Goal: Task Accomplishment & Management: Manage account settings

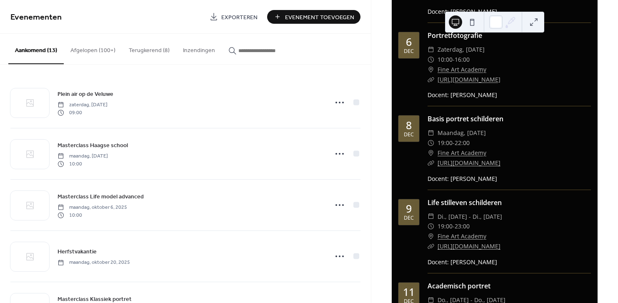
click at [148, 48] on button "Terugkerend (8)" at bounding box center [149, 49] width 54 height 30
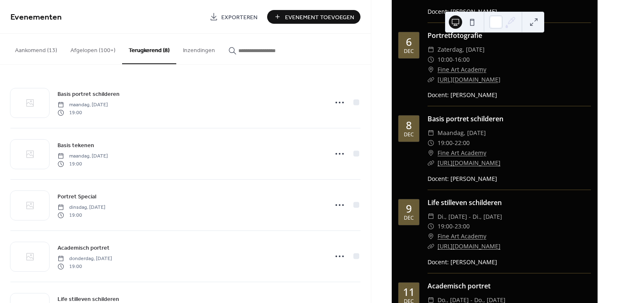
click at [102, 52] on button "Afgelopen (100+)" at bounding box center [93, 49] width 58 height 30
click at [228, 48] on icon "button" at bounding box center [232, 51] width 8 height 8
click at [238, 48] on input "button" at bounding box center [263, 50] width 50 height 9
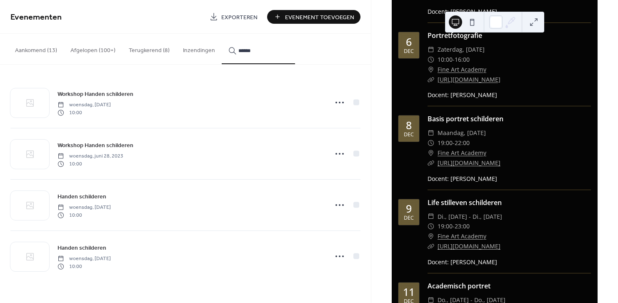
type input "******"
click at [338, 103] on icon at bounding box center [339, 102] width 13 height 13
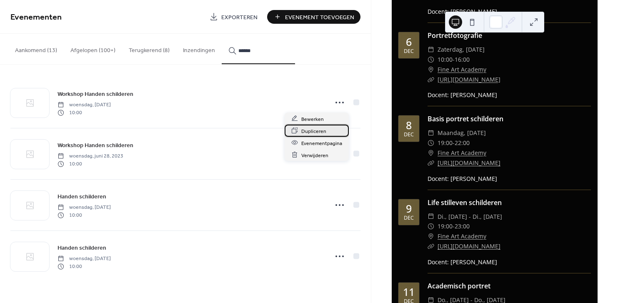
click at [312, 131] on span "Dupliceren" at bounding box center [313, 131] width 25 height 9
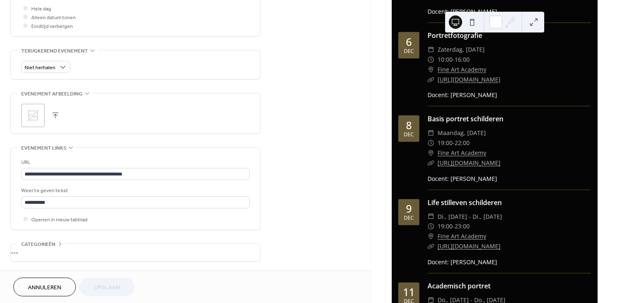
scroll to position [324, 0]
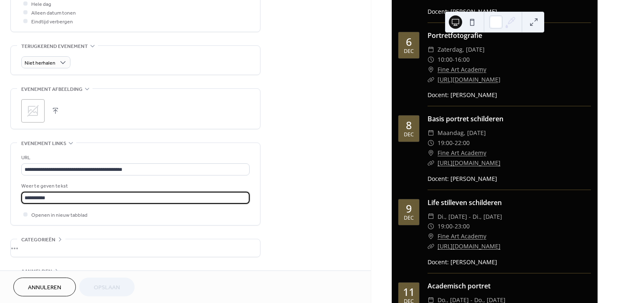
drag, startPoint x: 74, startPoint y: 194, endPoint x: -48, endPoint y: 179, distance: 123.3
click at [0, 179] on html "**********" at bounding box center [309, 151] width 618 height 303
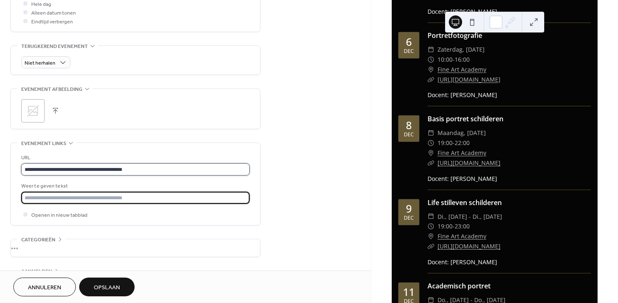
click at [147, 164] on input "**********" at bounding box center [135, 169] width 228 height 12
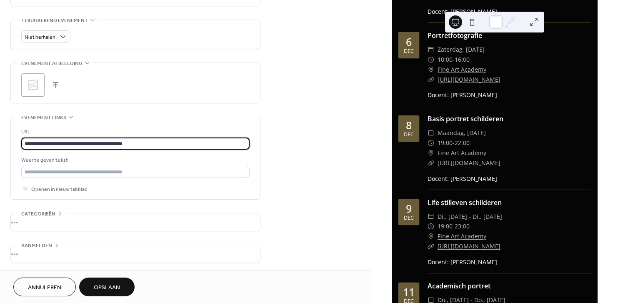
scroll to position [118, 0]
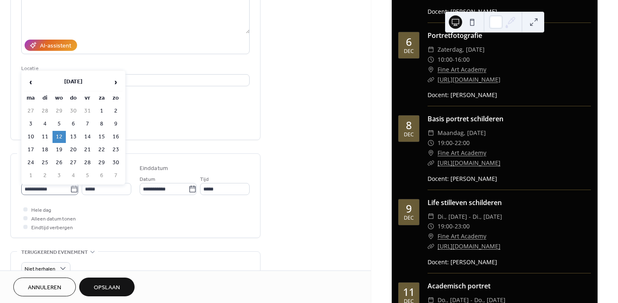
click at [71, 190] on icon at bounding box center [74, 189] width 8 height 8
click at [70, 190] on input "**********" at bounding box center [45, 189] width 49 height 12
click at [115, 82] on span "›" at bounding box center [116, 82] width 12 height 17
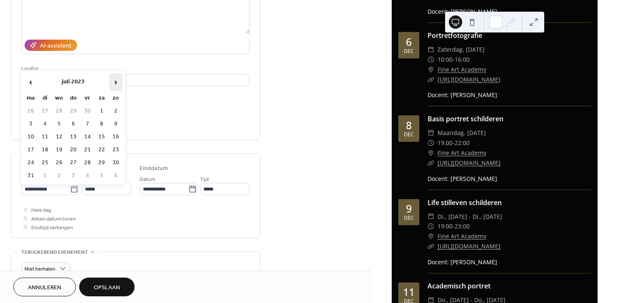
click at [115, 82] on span "›" at bounding box center [116, 82] width 12 height 17
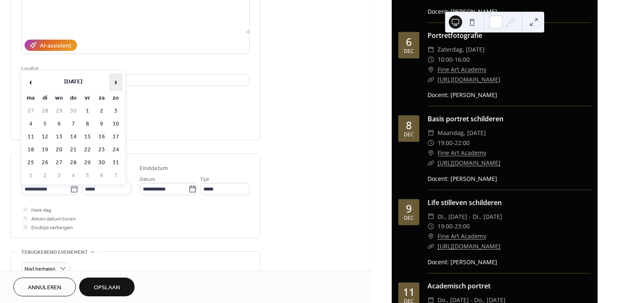
click at [115, 82] on span "›" at bounding box center [116, 82] width 12 height 17
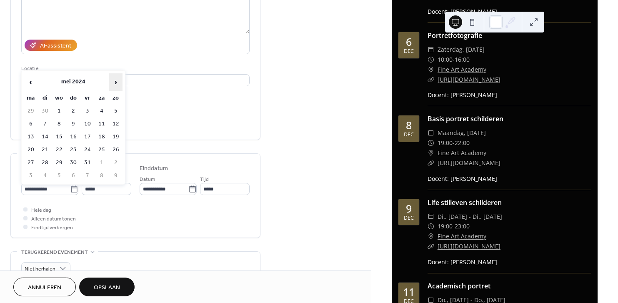
click at [115, 82] on span "›" at bounding box center [116, 82] width 12 height 17
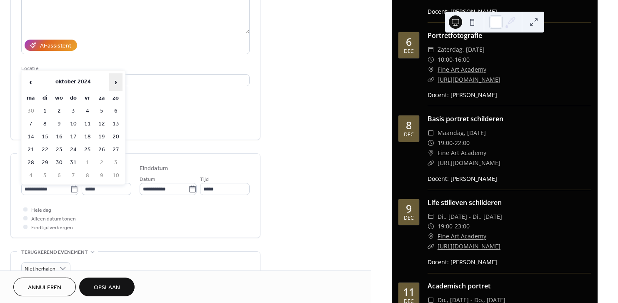
click at [115, 82] on span "›" at bounding box center [116, 82] width 12 height 17
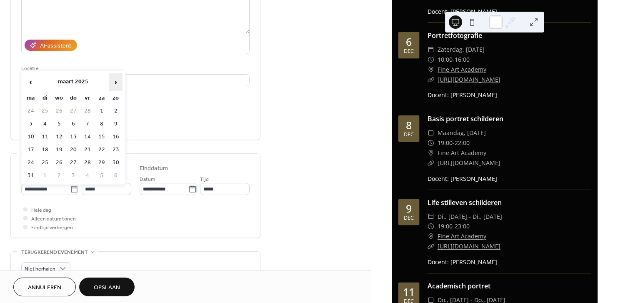
click at [115, 82] on span "›" at bounding box center [116, 82] width 12 height 17
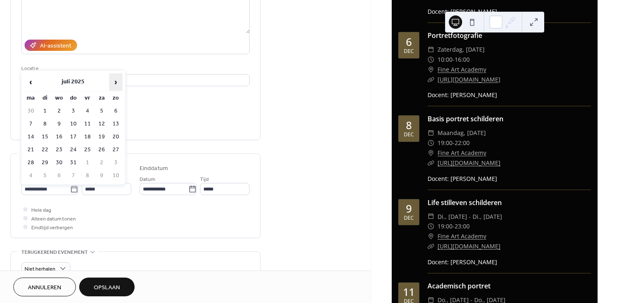
click at [115, 82] on span "›" at bounding box center [116, 82] width 12 height 17
click at [37, 80] on span "‹" at bounding box center [31, 82] width 12 height 17
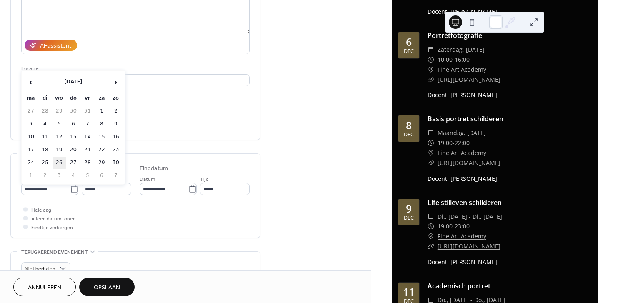
click at [60, 162] on td "26" at bounding box center [58, 163] width 13 height 12
type input "**********"
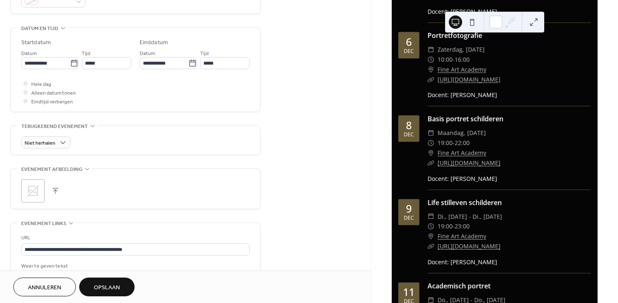
scroll to position [303, 0]
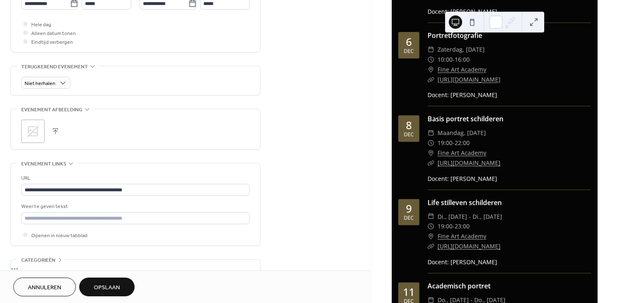
click at [110, 290] on span "Opslaan" at bounding box center [107, 287] width 26 height 9
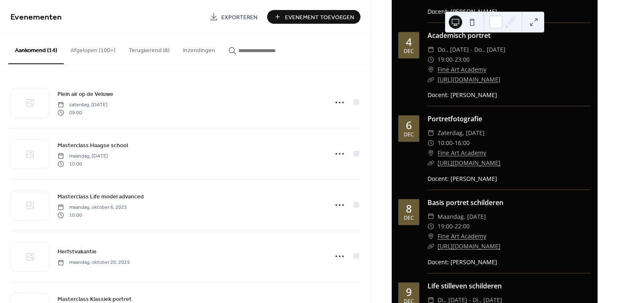
scroll to position [4016, 0]
